Goal: Transaction & Acquisition: Purchase product/service

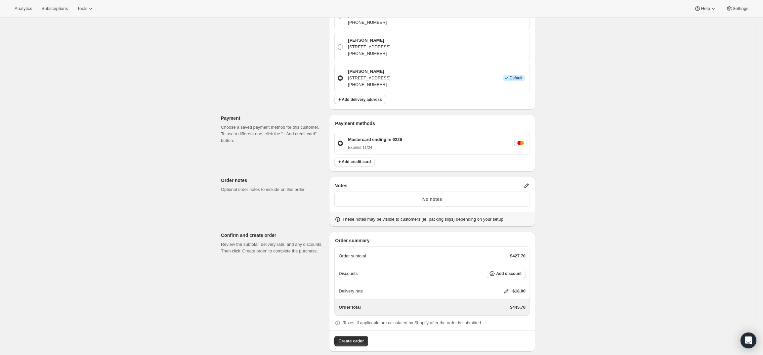
scroll to position [310, 0]
click at [509, 288] on icon at bounding box center [507, 290] width 4 height 4
click at [500, 304] on input "0" at bounding box center [510, 308] width 60 height 11
type input "0"
click at [498, 319] on button "Save" at bounding box center [505, 323] width 17 height 9
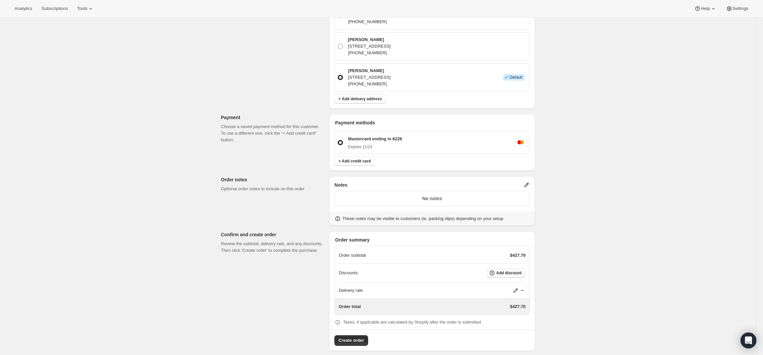
click at [507, 270] on span "Add discount" at bounding box center [508, 272] width 25 height 5
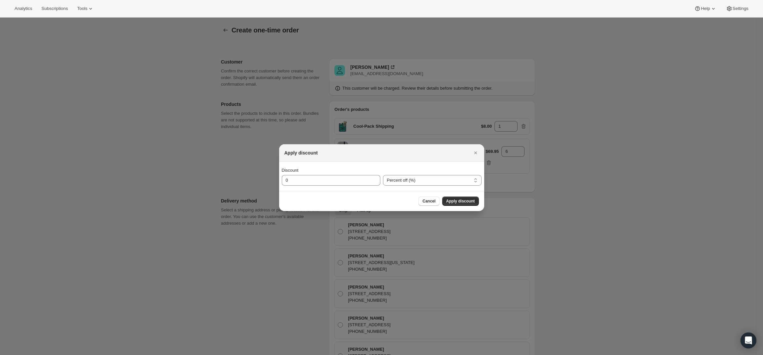
scroll to position [0, 0]
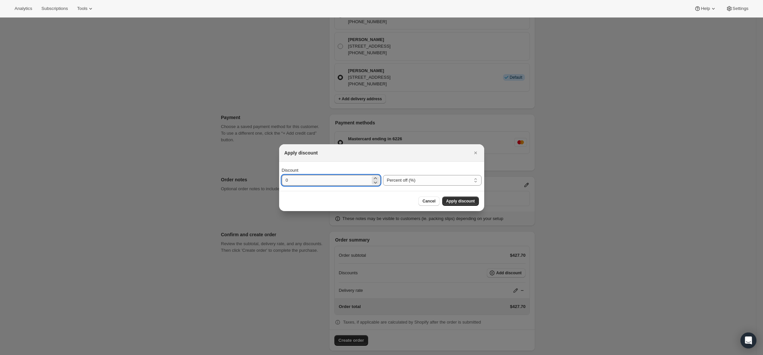
click at [354, 182] on input "0" at bounding box center [326, 180] width 89 height 11
click at [425, 179] on select "Percent off (%) Amount off ($)" at bounding box center [432, 180] width 99 height 11
select select "fixedAmount"
click at [383, 175] on select "Percent off (%) Amount off ($)" at bounding box center [432, 180] width 99 height 11
click at [340, 180] on input "0" at bounding box center [326, 180] width 89 height 11
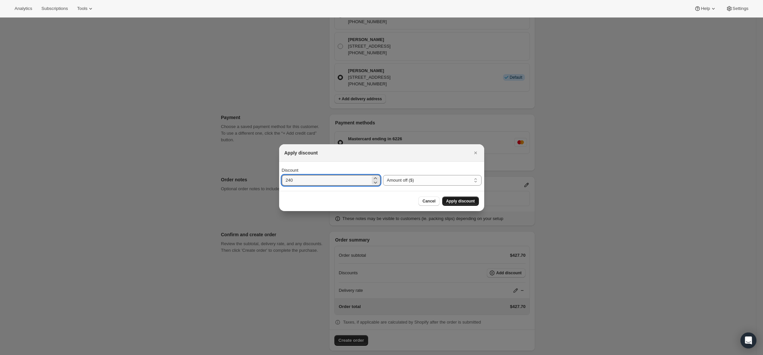
type input "240"
click at [457, 202] on span "Apply discount" at bounding box center [460, 200] width 29 height 5
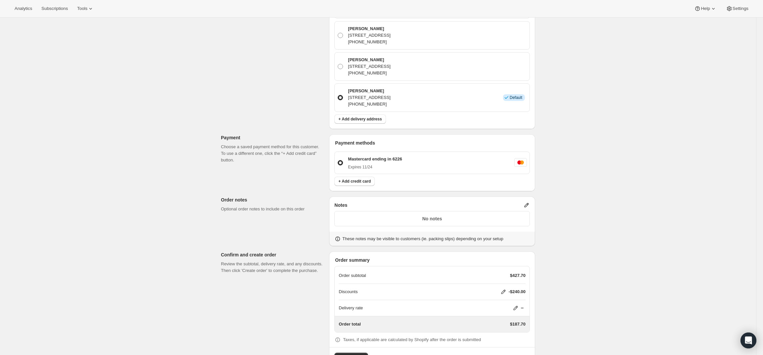
scroll to position [307, 0]
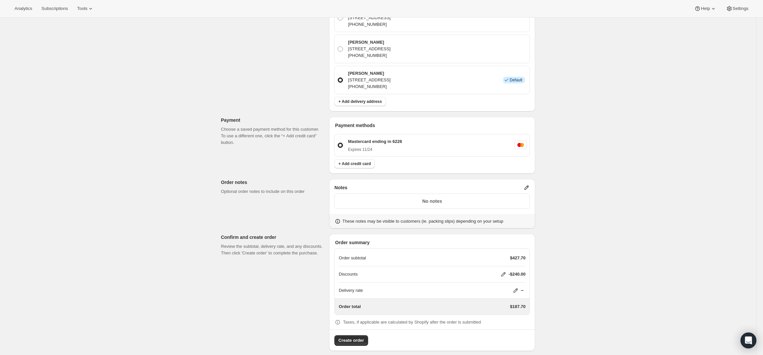
click at [527, 184] on icon at bounding box center [526, 187] width 7 height 7
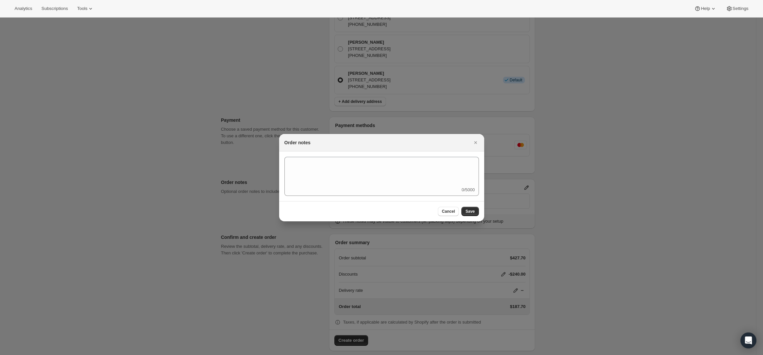
click at [435, 189] on div "0/5000" at bounding box center [382, 176] width 195 height 39
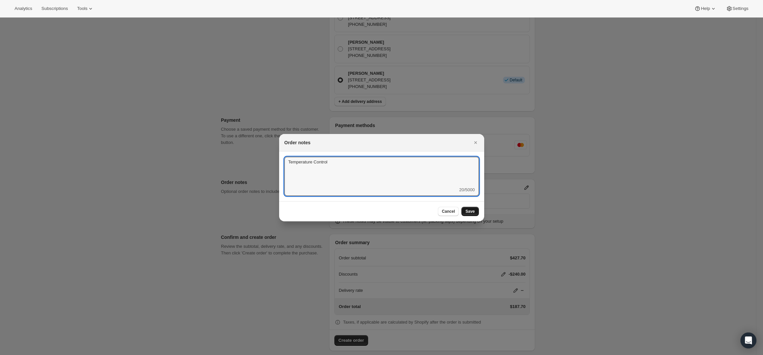
type textarea "Temperature Control"
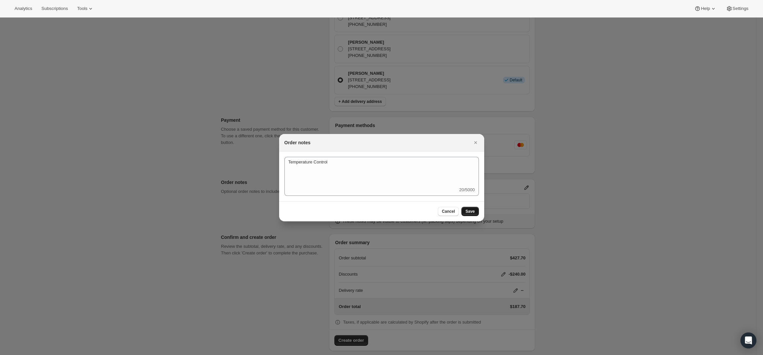
click at [469, 211] on span "Save" at bounding box center [469, 211] width 9 height 5
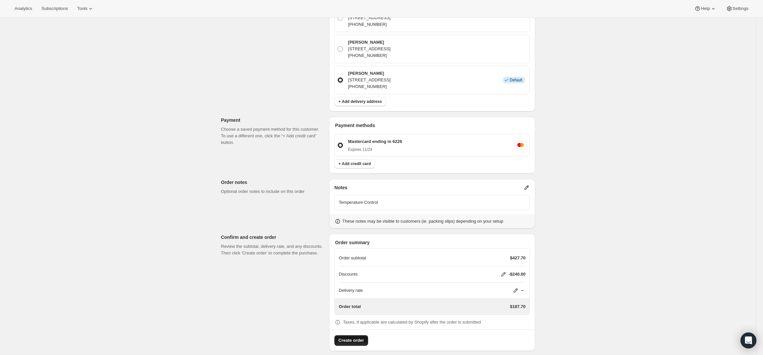
click at [351, 337] on span "Create order" at bounding box center [350, 340] width 25 height 7
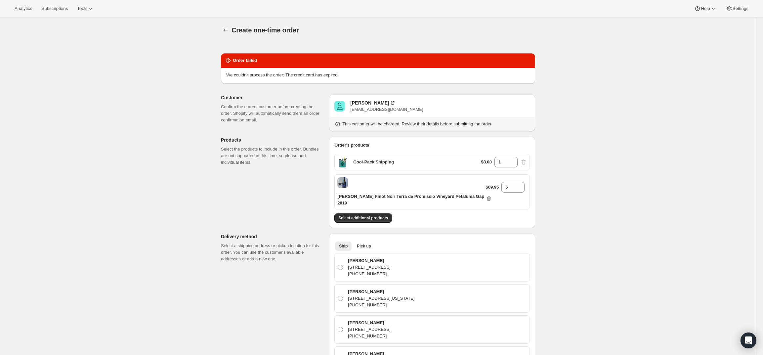
click at [365, 103] on div "Randall Tam" at bounding box center [369, 103] width 39 height 7
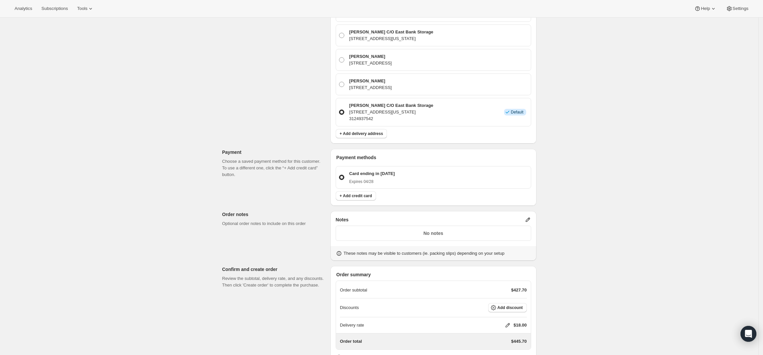
scroll to position [169, 0]
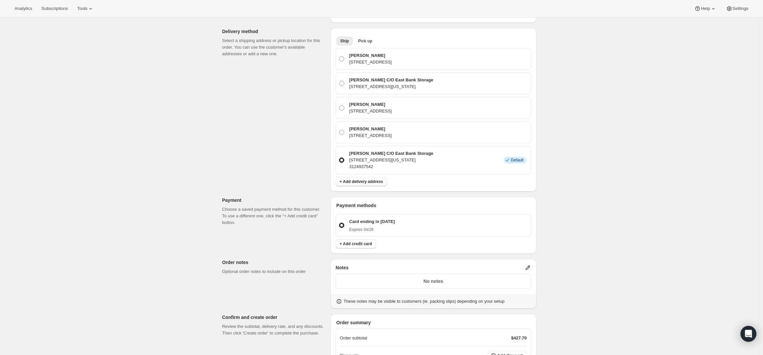
click at [358, 179] on span "+ Add delivery address" at bounding box center [361, 181] width 43 height 5
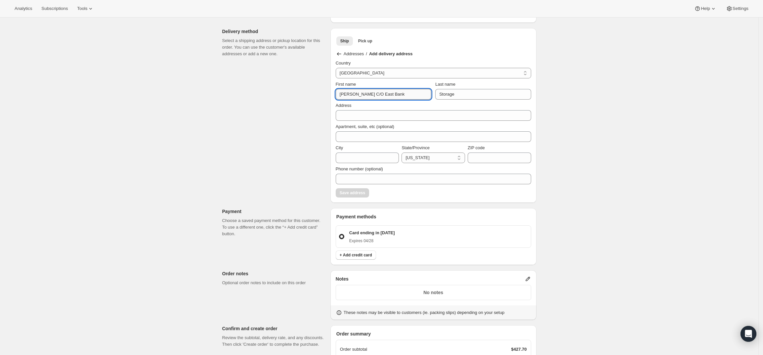
drag, startPoint x: 402, startPoint y: 87, endPoint x: 369, endPoint y: 87, distance: 33.4
click at [369, 89] on input "Mike DeMaio C/O East Bank" at bounding box center [384, 94] width 96 height 11
type input "Mike"
click at [461, 89] on input "Storage" at bounding box center [483, 94] width 96 height 11
type input "S"
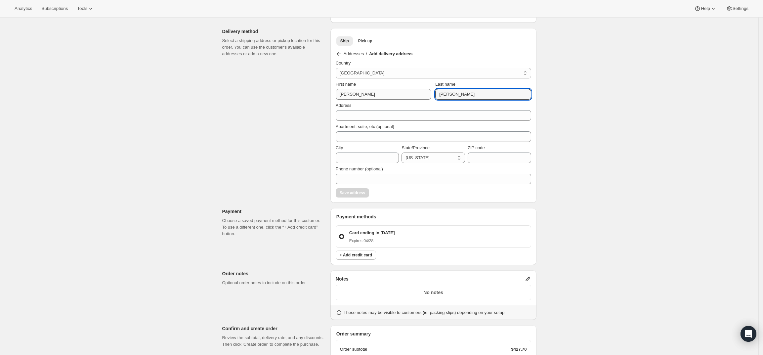
type input "DeMaio"
click at [368, 89] on input "Mike" at bounding box center [384, 94] width 96 height 11
type input "[PERSON_NAME]"
click at [464, 89] on input "DeMaio" at bounding box center [483, 94] width 96 height 11
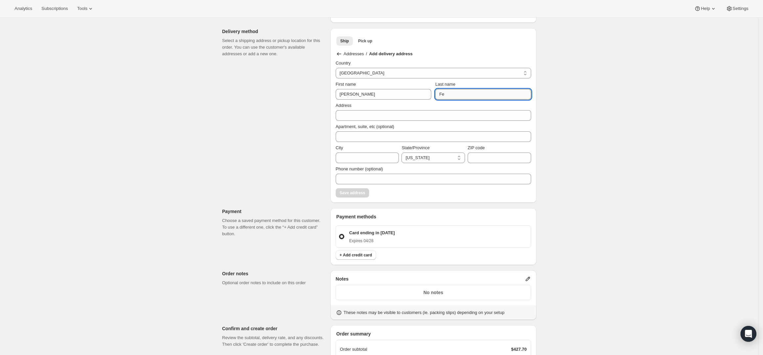
type input "F"
type input "Walgreens FedEx"
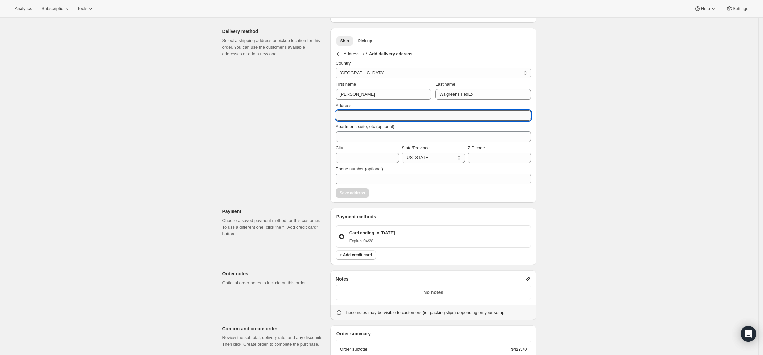
click at [443, 110] on input "Address" at bounding box center [434, 115] width 196 height 11
paste input "200 SW 13th St, Miami, FL 33130"
drag, startPoint x: 371, startPoint y: 108, endPoint x: 421, endPoint y: 106, distance: 49.6
click at [421, 110] on input "200 SW 13th St, Miami, FL 33130" at bounding box center [434, 115] width 196 height 11
type input "200 SW 13th St"
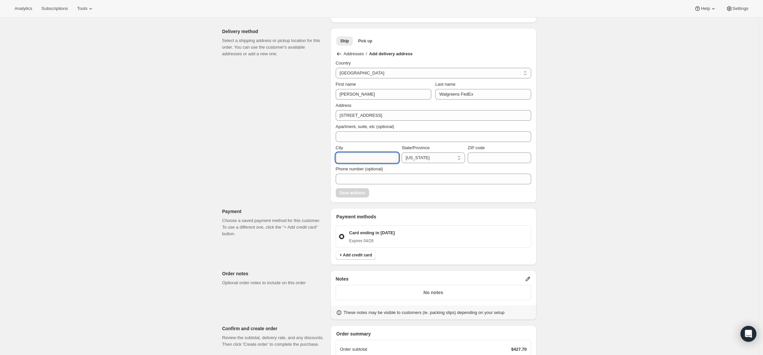
click at [372, 153] on input "City" at bounding box center [368, 158] width 64 height 11
type input "Miami"
click at [426, 153] on select "Alabama Maine Rhode Island Texas Oklahoma Tennessee California Nevada Oregon Co…" at bounding box center [434, 158] width 64 height 11
select select "FL"
click at [404, 153] on select "Alabama Maine Rhode Island Texas Oklahoma Tennessee California Nevada Oregon Co…" at bounding box center [434, 158] width 64 height 11
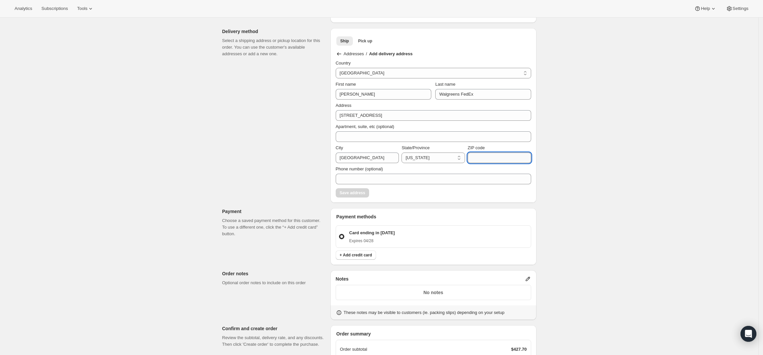
click at [478, 153] on input "ZIP code" at bounding box center [500, 158] width 64 height 11
paste input "200 SW 13th St, Miami, FL 33130"
drag, startPoint x: 517, startPoint y: 150, endPoint x: 410, endPoint y: 152, distance: 107.2
click at [410, 152] on div "City Miami State/Province Alabama Maine Rhode Island Texas Oklahoma Tennessee C…" at bounding box center [434, 154] width 196 height 19
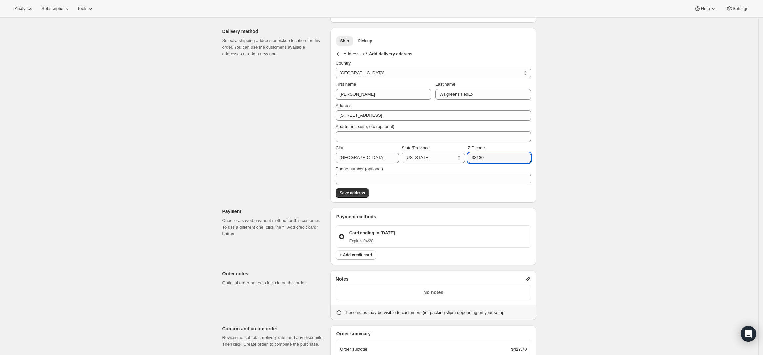
type input "33130"
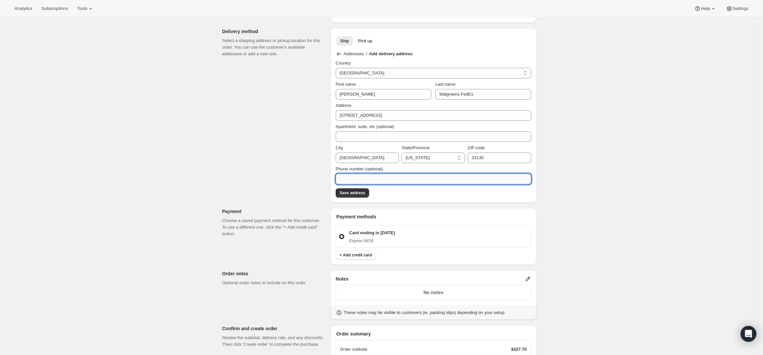
click at [451, 174] on input "Phone number (optional)" at bounding box center [434, 179] width 196 height 11
paste input "312-493-7542"
type input "312-493-7542"
click at [627, 165] on div "Create one-time order. This page is ready Create one-time order Customer Confir…" at bounding box center [379, 151] width 759 height 607
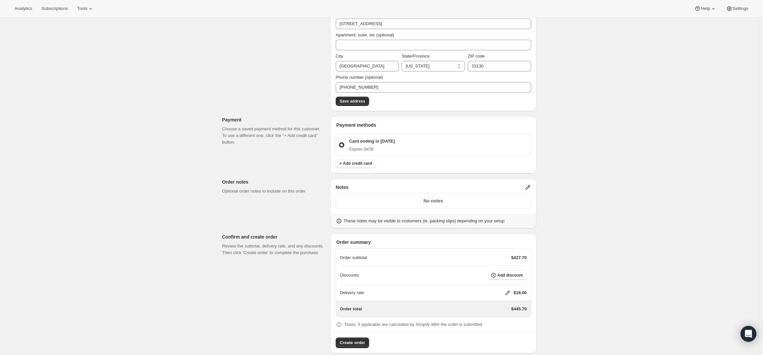
scroll to position [263, 0]
click at [508, 288] on icon at bounding box center [507, 290] width 4 height 4
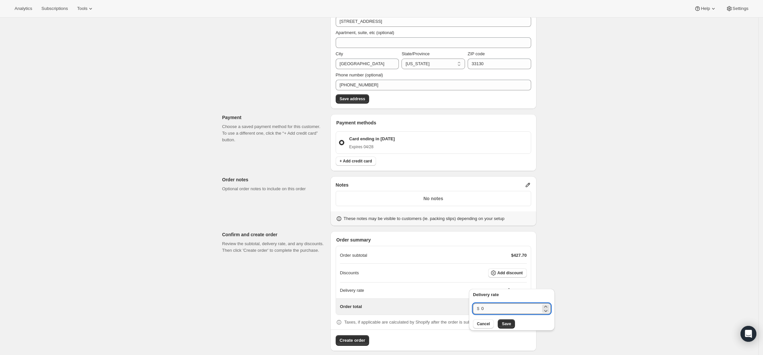
click at [488, 307] on input "0" at bounding box center [511, 308] width 60 height 11
type input "0"
click at [503, 326] on span "Save" at bounding box center [506, 323] width 9 height 5
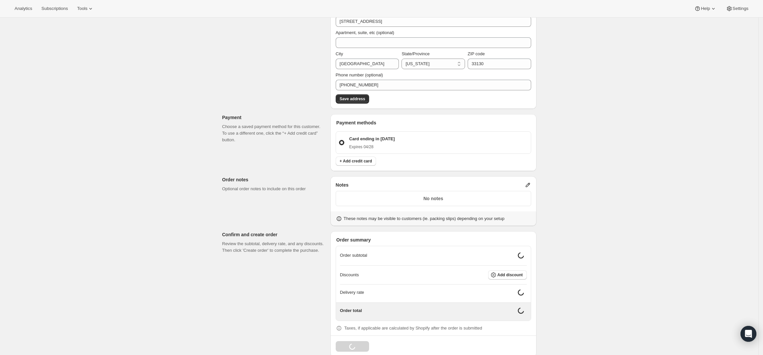
click at [530, 182] on icon at bounding box center [528, 185] width 7 height 7
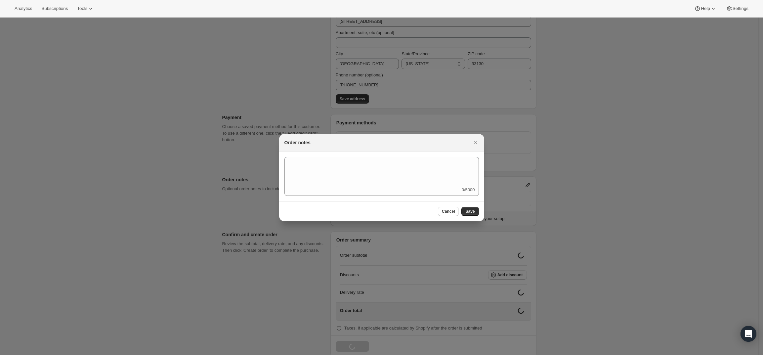
click at [468, 208] on button "Save" at bounding box center [469, 211] width 17 height 9
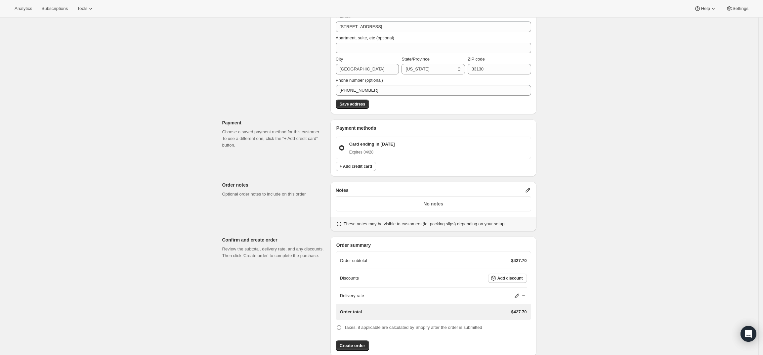
scroll to position [263, 0]
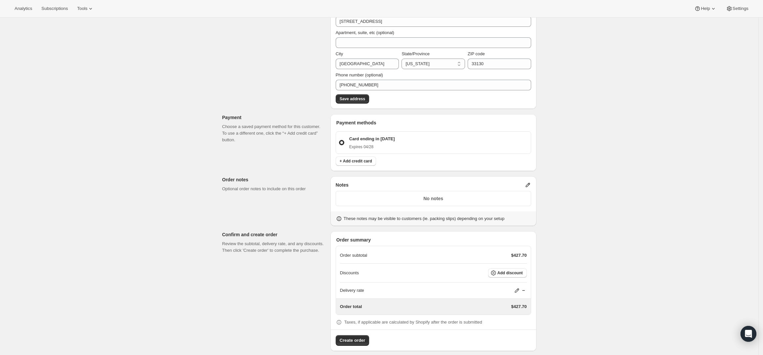
click at [526, 182] on div "Notes" at bounding box center [434, 185] width 196 height 7
click at [531, 182] on icon at bounding box center [528, 185] width 7 height 7
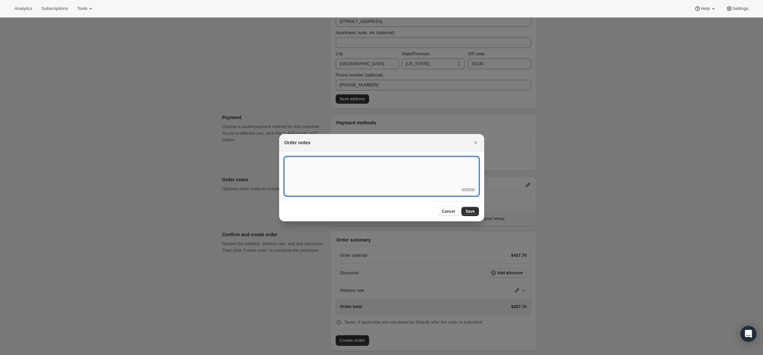
click at [438, 172] on textarea ":r41:" at bounding box center [382, 172] width 195 height 30
type textarea "Temp Control"
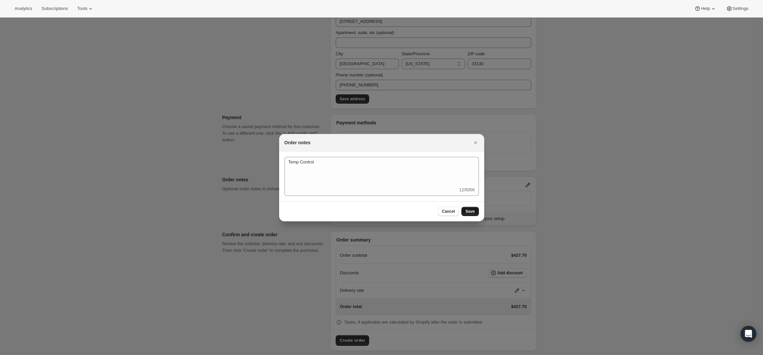
click at [470, 209] on span "Save" at bounding box center [469, 211] width 9 height 5
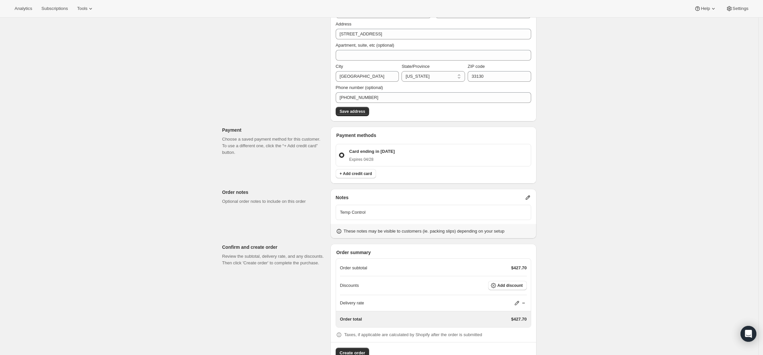
scroll to position [263, 0]
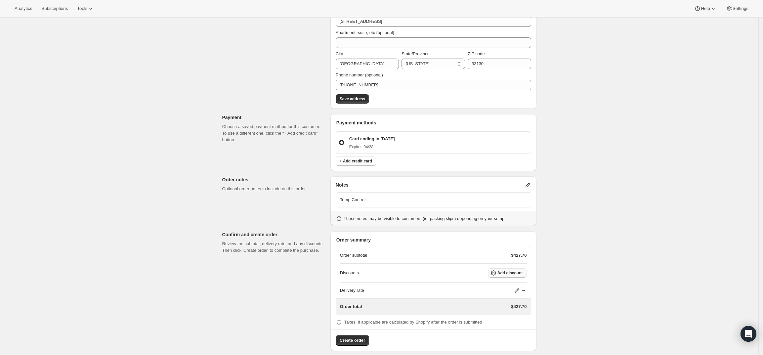
click at [518, 270] on span "Add discount" at bounding box center [510, 272] width 25 height 5
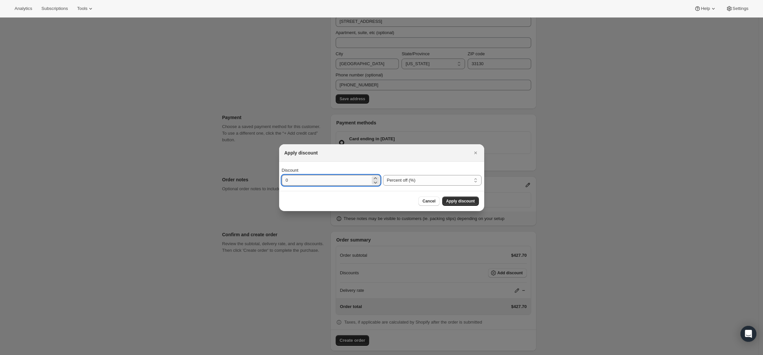
click at [365, 181] on input "0" at bounding box center [326, 180] width 89 height 11
click at [428, 178] on select "Percent off (%) Amount off ($)" at bounding box center [432, 180] width 99 height 11
select select "fixedAmount"
click at [383, 175] on select "Percent off (%) Amount off ($)" at bounding box center [432, 180] width 99 height 11
click at [342, 178] on input "0" at bounding box center [326, 180] width 89 height 11
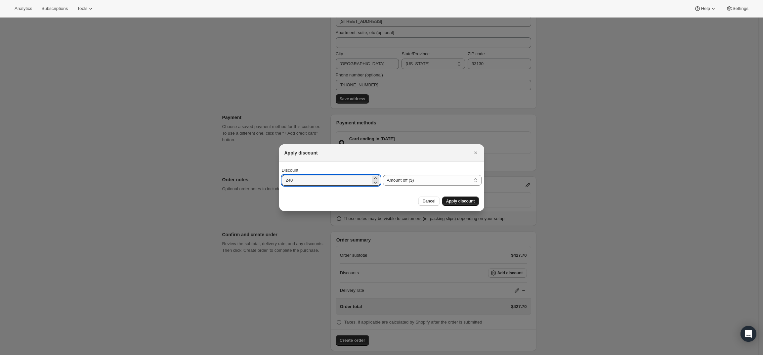
type input "240"
click at [457, 199] on span "Apply discount" at bounding box center [460, 200] width 29 height 5
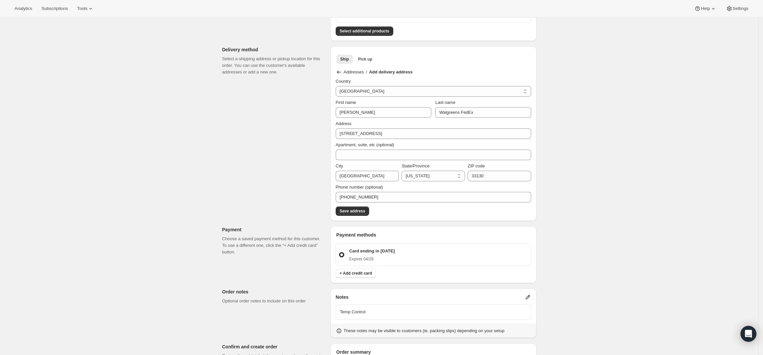
scroll to position [83, 0]
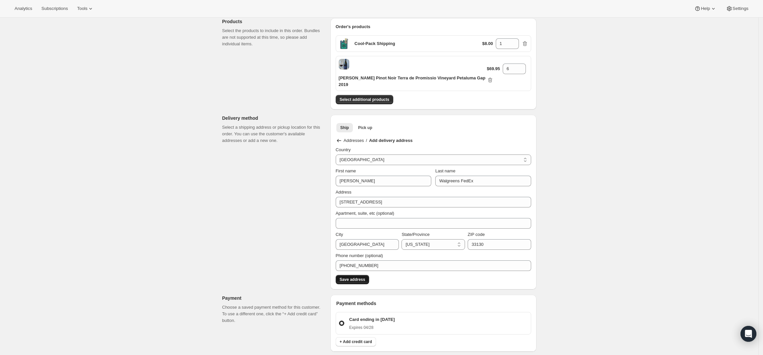
click at [348, 277] on span "Save address" at bounding box center [352, 279] width 25 height 5
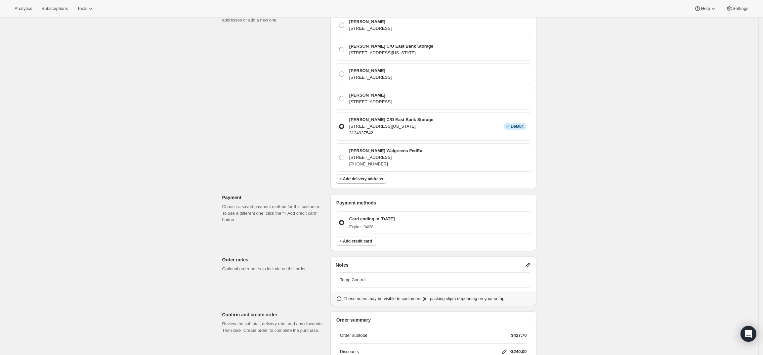
scroll to position [207, 0]
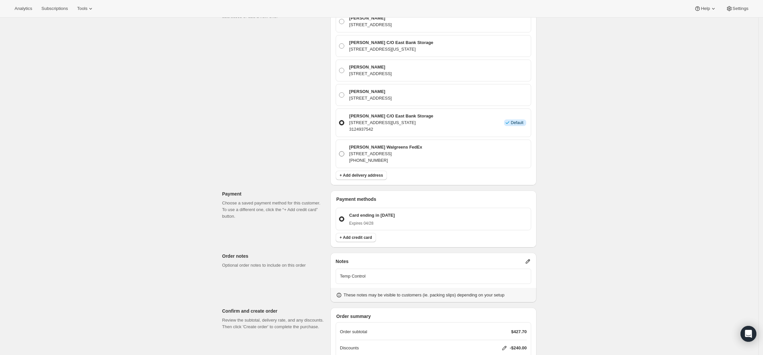
click at [344, 151] on span at bounding box center [341, 153] width 5 height 5
click at [339, 151] on input "Mike DeMaio Walgreens FedEx 200 SW 13th St, Miami, FL, 33130, United States 312…" at bounding box center [339, 151] width 0 height 0
radio input "true"
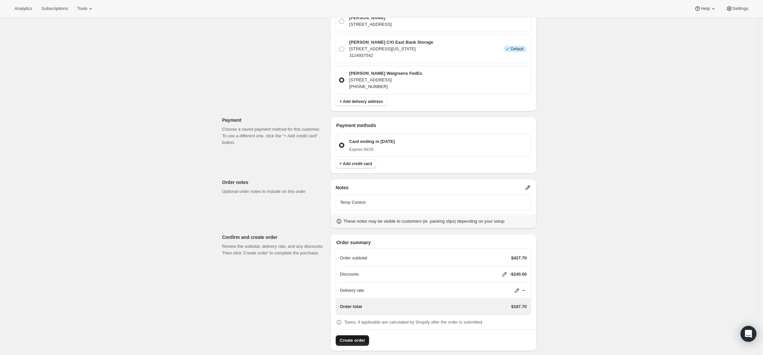
click at [356, 337] on span "Create order" at bounding box center [352, 340] width 25 height 7
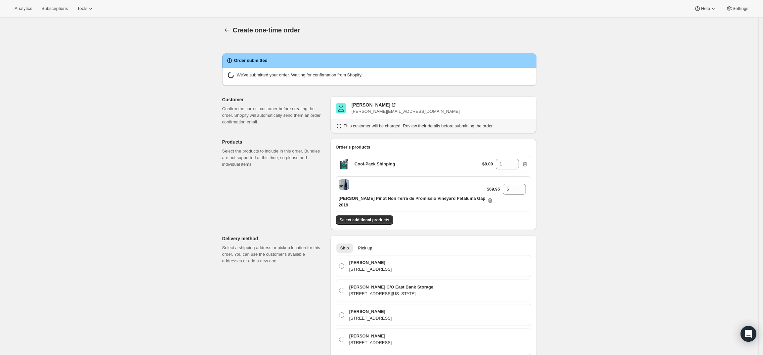
radio input "true"
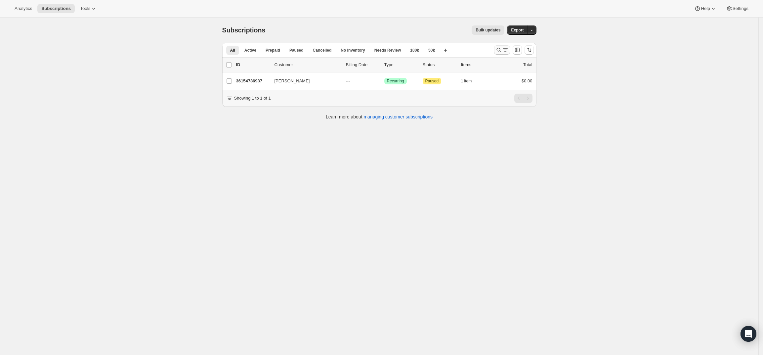
click at [502, 47] on icon "Search and filter results" at bounding box center [499, 50] width 7 height 7
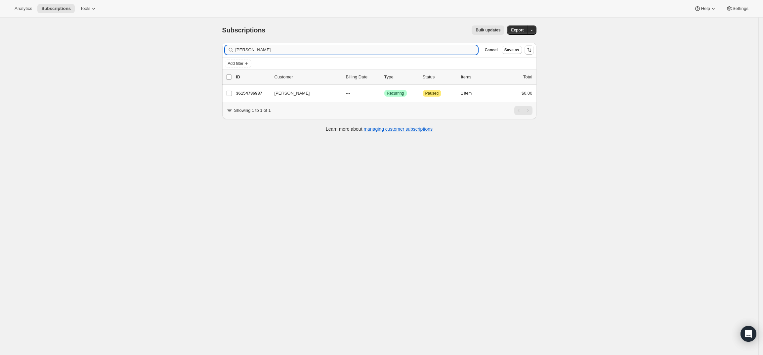
click at [341, 47] on input "[PERSON_NAME]" at bounding box center [357, 49] width 243 height 9
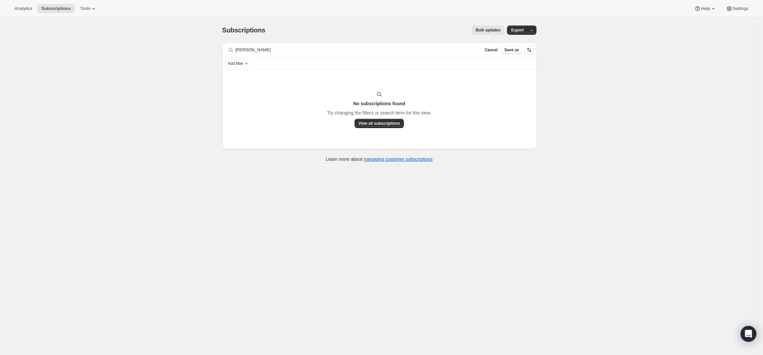
click at [329, 55] on div "Filter subscribers [PERSON_NAME] Clear Cancel Save as" at bounding box center [379, 50] width 314 height 15
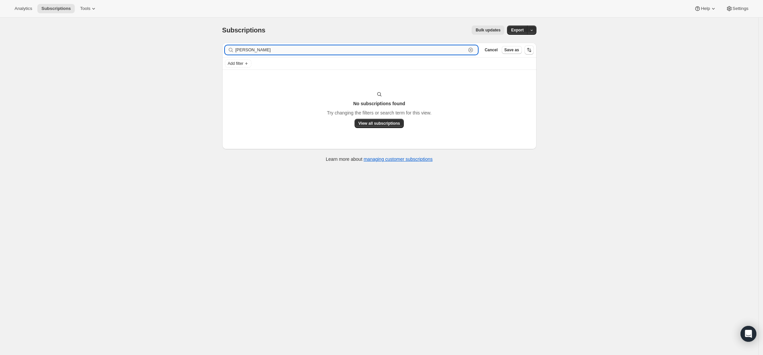
click at [328, 53] on input "[PERSON_NAME]" at bounding box center [351, 49] width 231 height 9
paste input "[EMAIL_ADDRESS][DOMAIN_NAME]"
type input "[EMAIL_ADDRESS][DOMAIN_NAME]"
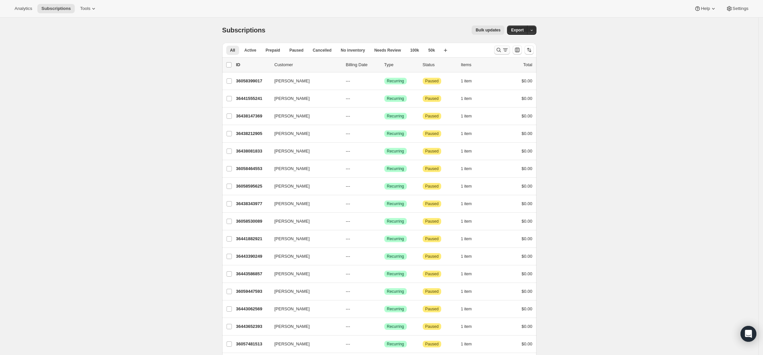
click at [505, 50] on icon "Search and filter results" at bounding box center [505, 50] width 7 height 7
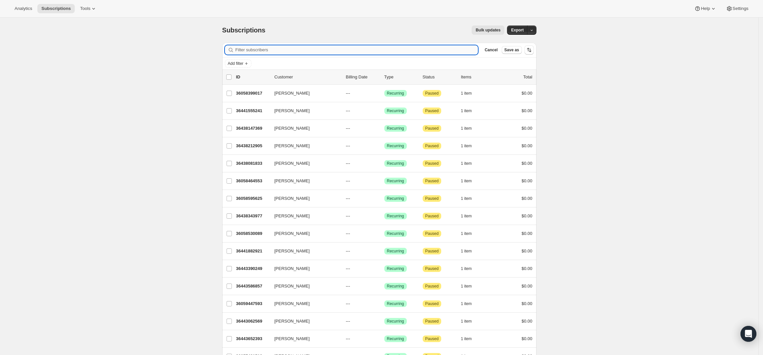
paste input "robertwcoleman@aol.com"
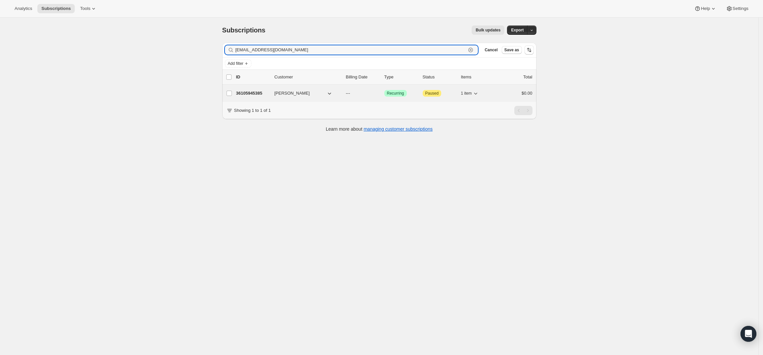
type input "robertwcoleman@aol.com"
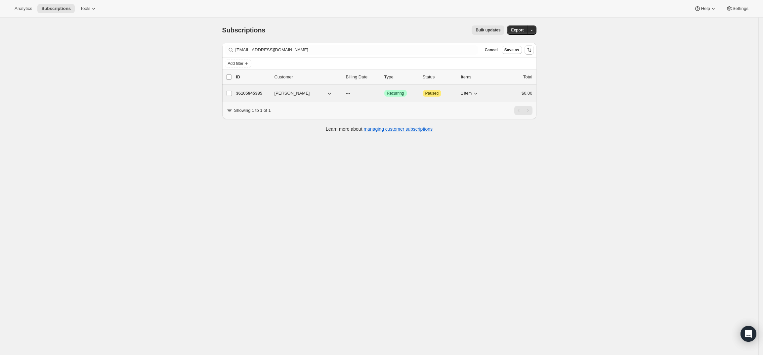
click at [255, 92] on p "36105945385" at bounding box center [252, 93] width 33 height 7
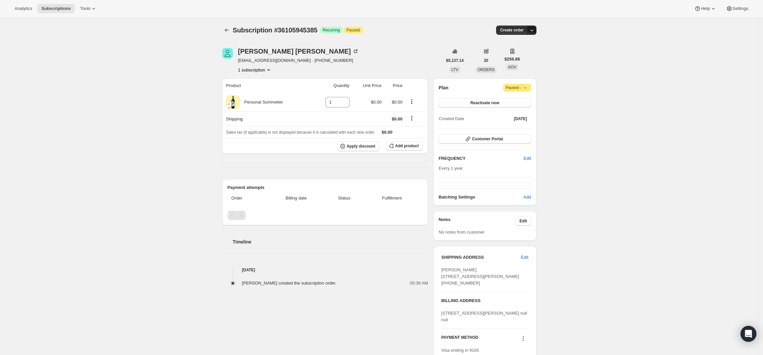
click at [535, 30] on icon "button" at bounding box center [532, 30] width 7 height 7
click at [523, 55] on span "Create custom one-time order" at bounding box center [505, 55] width 57 height 5
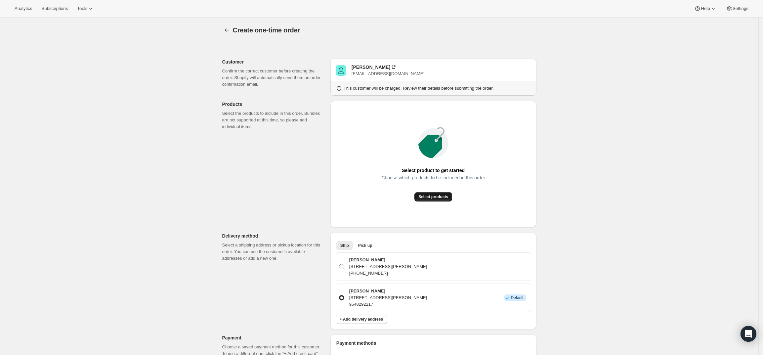
click at [435, 198] on span "Select products" at bounding box center [433, 196] width 30 height 5
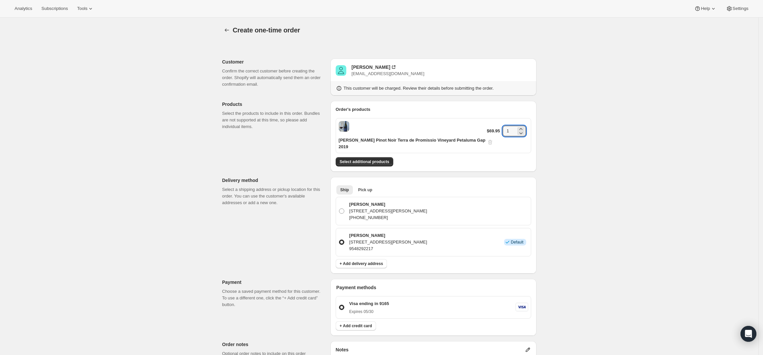
drag, startPoint x: 513, startPoint y: 127, endPoint x: 475, endPoint y: 127, distance: 38.7
click at [475, 127] on div "Gary Farrell Pinot Noir Terra de Promissio Vineyard Petaluma Gap 2019 $69.95 1" at bounding box center [434, 135] width 196 height 35
type input "6"
click at [388, 159] on span "Select additional products" at bounding box center [365, 161] width 50 height 5
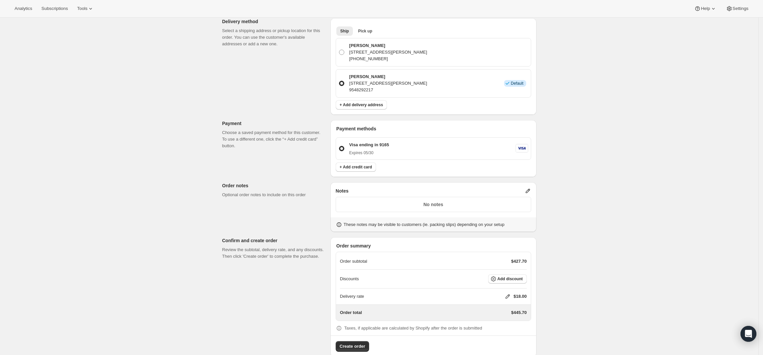
scroll to position [185, 0]
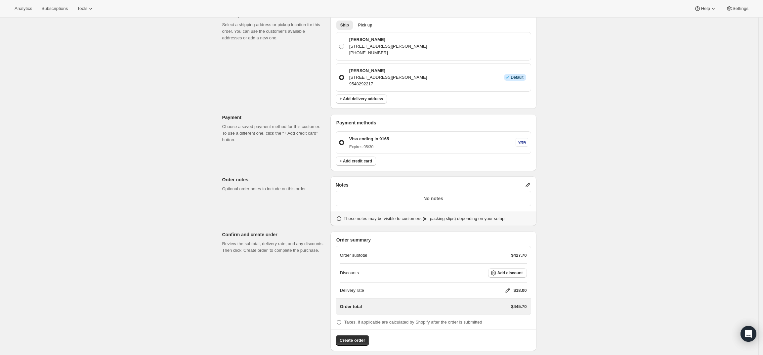
click at [509, 287] on icon at bounding box center [508, 290] width 7 height 7
click at [498, 305] on input "0" at bounding box center [511, 308] width 60 height 11
type input "0"
click at [509, 328] on button "Save" at bounding box center [506, 323] width 17 height 9
click at [515, 270] on span "Add discount" at bounding box center [510, 272] width 25 height 5
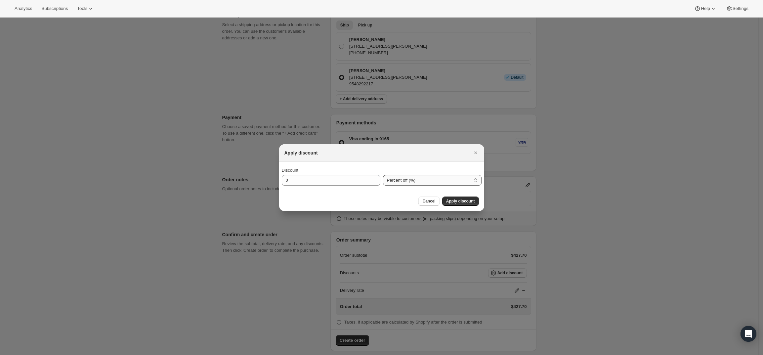
click at [428, 179] on select "Percent off (%) Amount off ($)" at bounding box center [432, 180] width 99 height 11
select select "fixedAmount"
click at [383, 175] on select "Percent off (%) Amount off ($)" at bounding box center [432, 180] width 99 height 11
click at [334, 179] on input "0" at bounding box center [326, 180] width 89 height 11
type input "240"
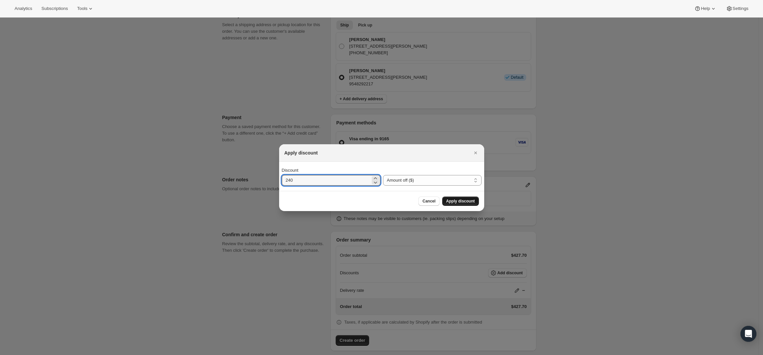
click at [465, 201] on span "Apply discount" at bounding box center [460, 200] width 29 height 5
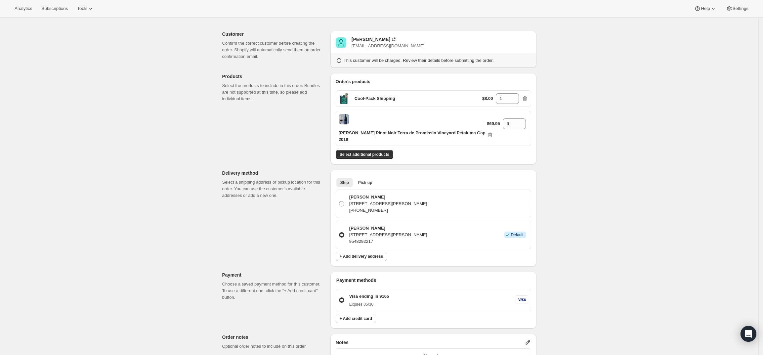
scroll to position [0, 0]
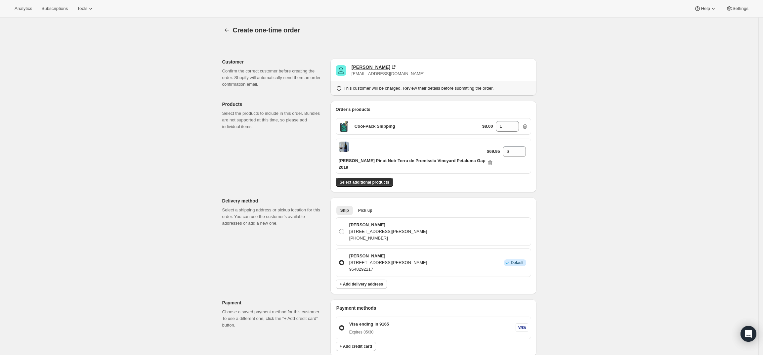
click at [367, 66] on div "Robert Coleman" at bounding box center [371, 67] width 39 height 7
click at [527, 124] on icon "button" at bounding box center [525, 126] width 4 height 5
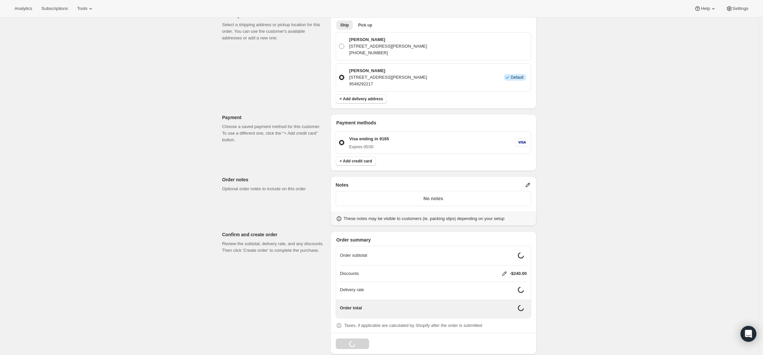
scroll to position [167, 0]
click at [529, 179] on icon at bounding box center [528, 182] width 7 height 7
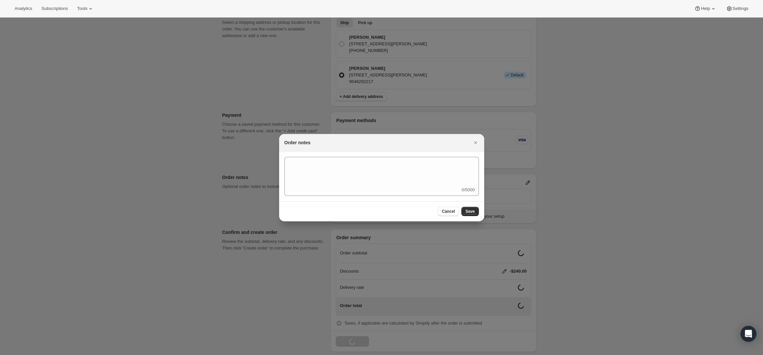
click at [366, 187] on div "0/5000" at bounding box center [382, 176] width 195 height 39
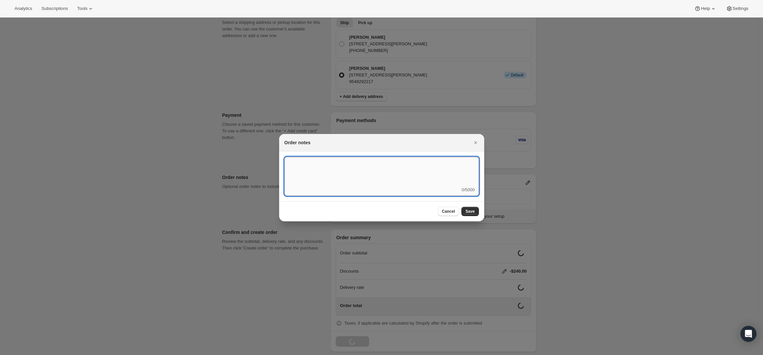
scroll to position [162, 0]
type textarea "Weather HOLD"
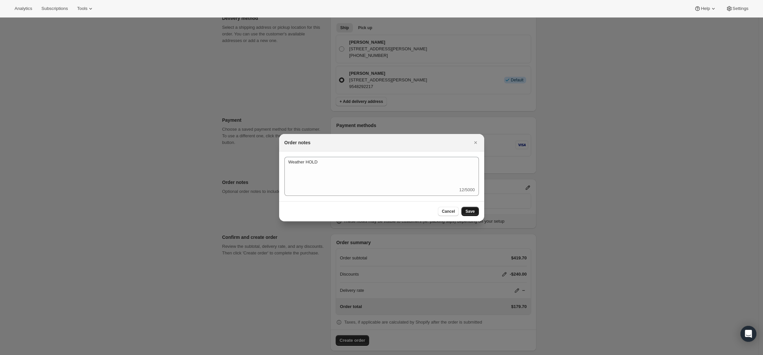
click at [472, 210] on span "Save" at bounding box center [469, 211] width 9 height 5
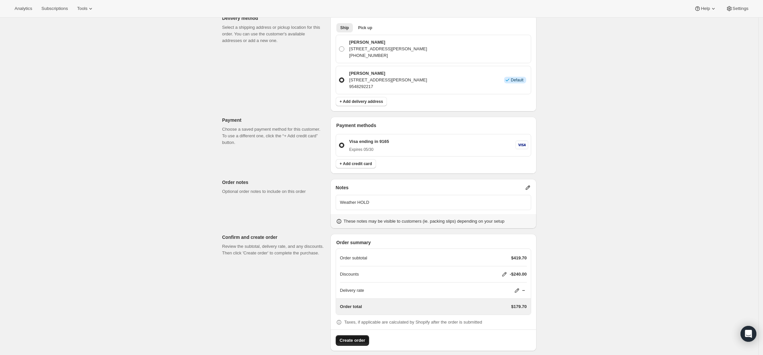
click at [348, 337] on span "Create order" at bounding box center [352, 340] width 25 height 7
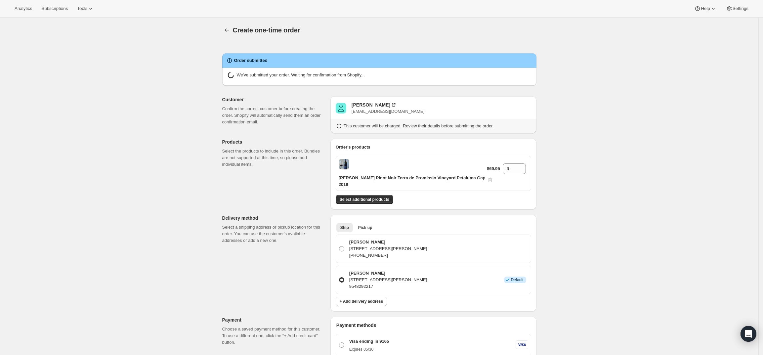
radio input "true"
